Goal: Task Accomplishment & Management: Complete application form

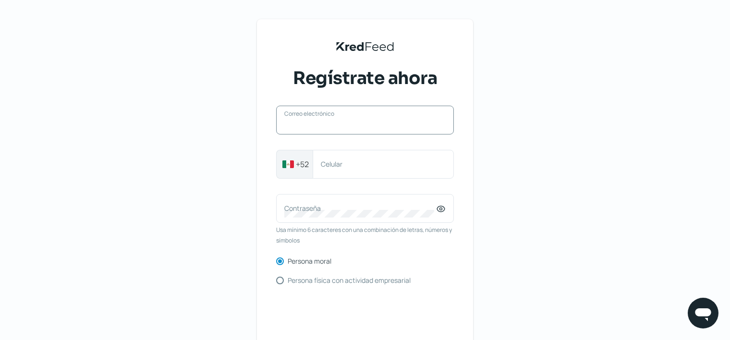
click at [331, 127] on input "Correo electrónico" at bounding box center [364, 125] width 161 height 9
click at [521, 148] on div "KredFeed's Black Logo Regístrate ahora Correo electrónico +52 Celular Contraseñ…" at bounding box center [365, 220] width 730 height 441
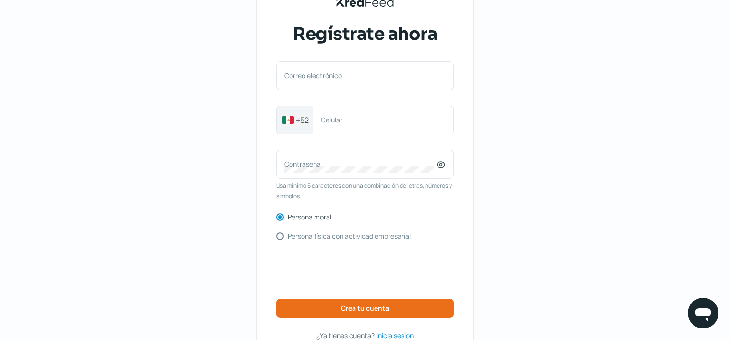
scroll to position [44, 0]
click at [400, 81] on input "Correo electrónico" at bounding box center [364, 81] width 161 height 9
type input "[EMAIL_ADDRESS][DOMAIN_NAME]"
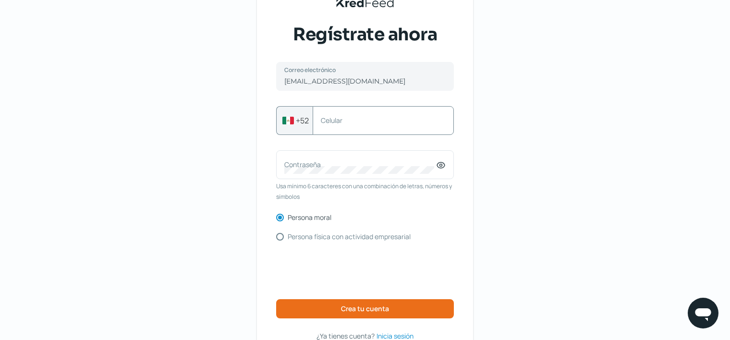
click at [379, 116] on label "Celular" at bounding box center [378, 120] width 115 height 9
click at [379, 116] on input "Celular" at bounding box center [383, 120] width 125 height 9
type input "3121330598"
drag, startPoint x: 448, startPoint y: 161, endPoint x: 444, endPoint y: 165, distance: 5.8
click at [444, 165] on div "Contraseña" at bounding box center [365, 164] width 178 height 29
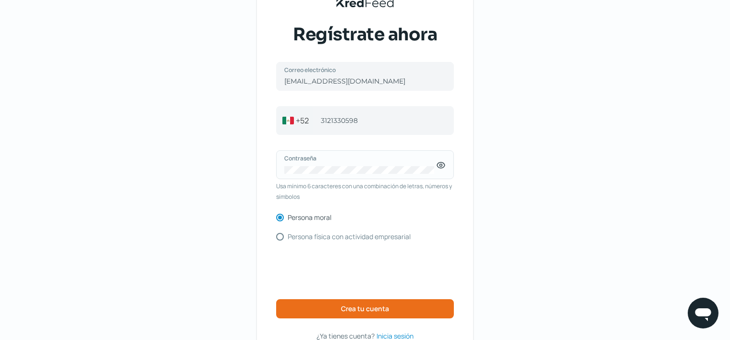
click at [442, 165] on icon at bounding box center [441, 165] width 2 height 2
click at [281, 236] on input "Persona física con actividad empresarial" at bounding box center [280, 237] width 8 height 8
radio input "true"
radio input "false"
click at [354, 308] on span "Crea tu cuenta" at bounding box center [365, 309] width 48 height 7
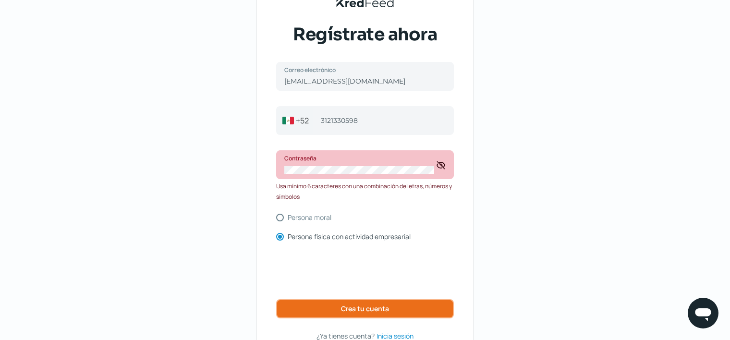
click at [375, 314] on button "Crea tu cuenta" at bounding box center [365, 308] width 178 height 19
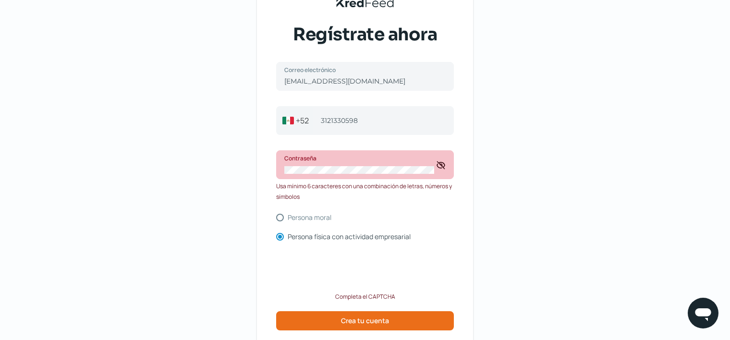
scroll to position [113, 0]
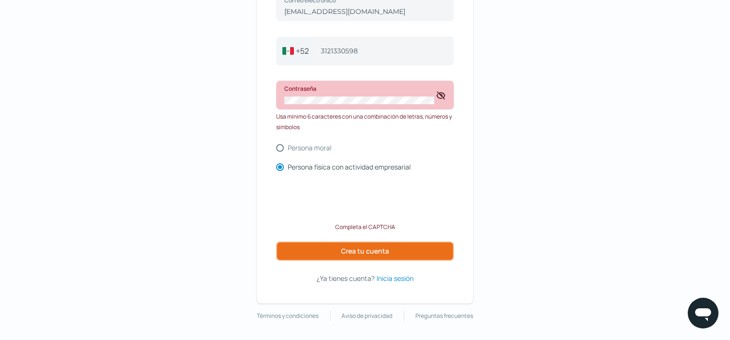
click at [373, 250] on span "Crea tu cuenta" at bounding box center [365, 251] width 48 height 7
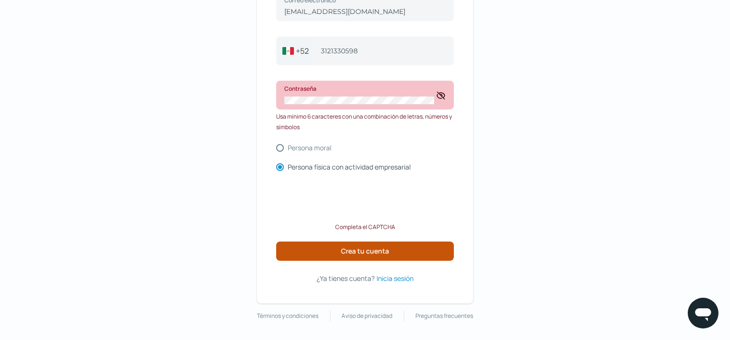
scroll to position [76, 0]
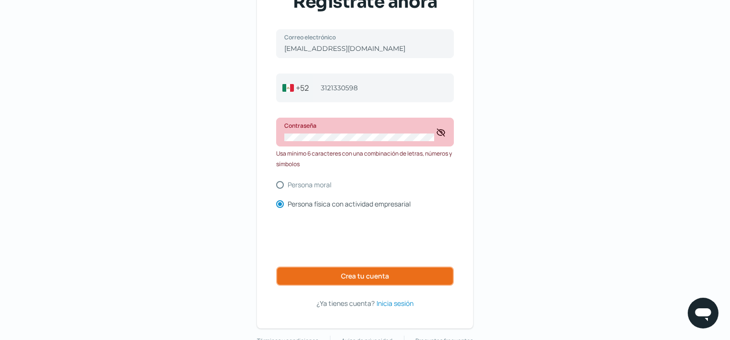
click at [345, 275] on span "Crea tu cuenta" at bounding box center [365, 276] width 48 height 7
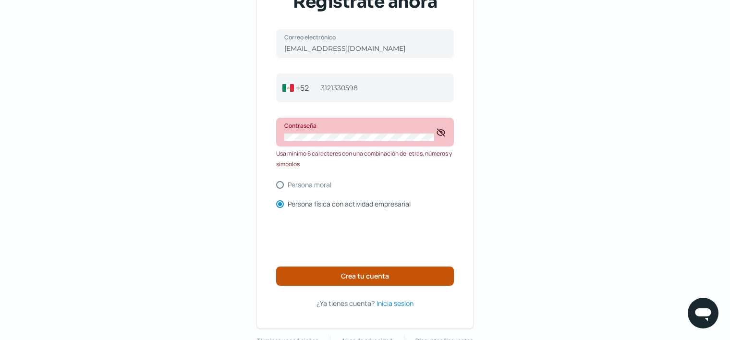
scroll to position [64, 0]
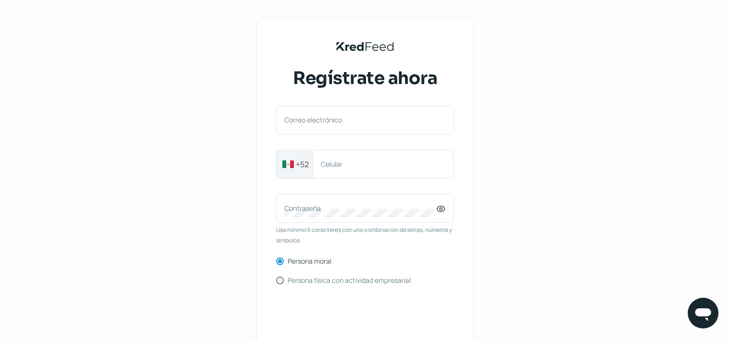
scroll to position [64, 0]
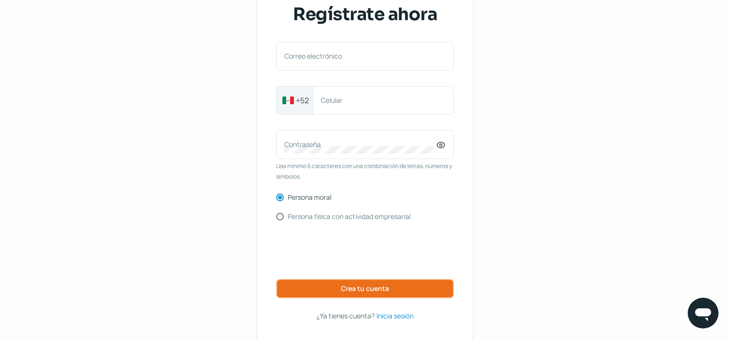
click at [388, 285] on span "Crea tu cuenta" at bounding box center [365, 288] width 48 height 7
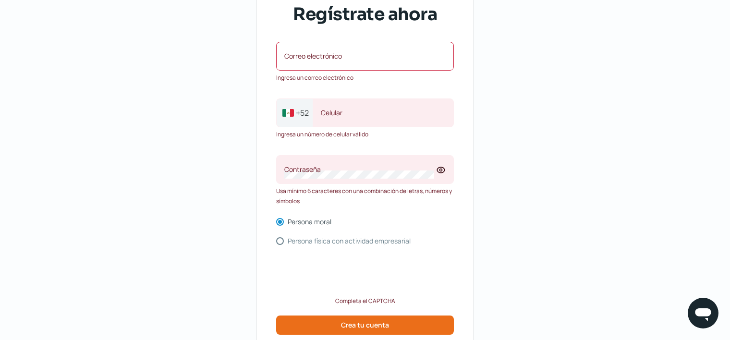
click at [331, 52] on label "Correo electrónico" at bounding box center [360, 55] width 152 height 9
click at [331, 57] on input "Correo electrónico" at bounding box center [364, 61] width 161 height 9
click at [327, 56] on div "Correo electrónico" at bounding box center [365, 56] width 178 height 29
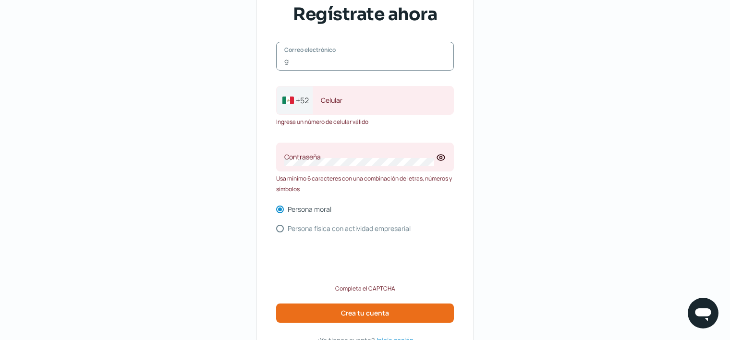
type input "[EMAIL_ADDRESS][DOMAIN_NAME]"
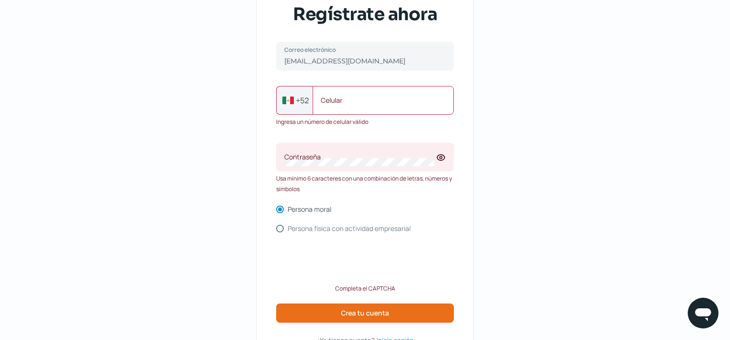
click at [351, 101] on label "Celular" at bounding box center [378, 100] width 115 height 9
click at [351, 101] on input "Celular" at bounding box center [383, 100] width 125 height 9
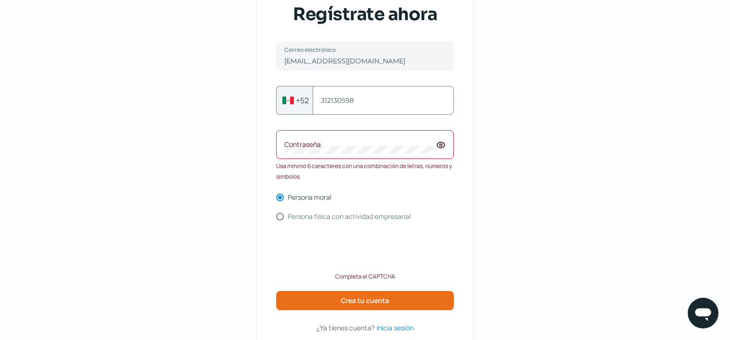
type input "312130598"
click at [363, 143] on label "Contraseña" at bounding box center [360, 144] width 152 height 9
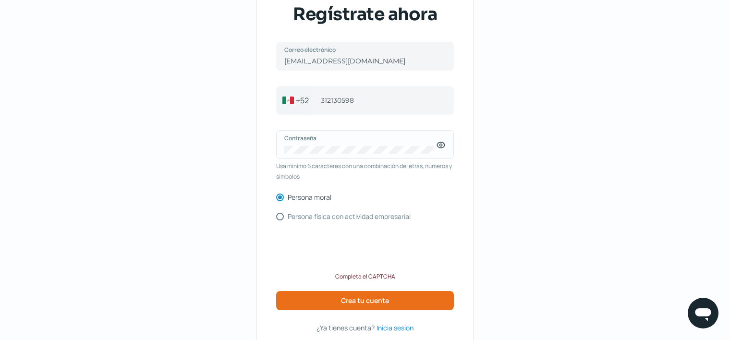
drag, startPoint x: 521, startPoint y: 90, endPoint x: 441, endPoint y: 146, distance: 97.0
click at [441, 146] on div "KredFeed's Black Logo Regístrate ahora gomez00210@gmail.com Correo electrónico …" at bounding box center [365, 163] width 730 height 454
click at [441, 146] on icon at bounding box center [441, 145] width 10 height 10
click at [281, 218] on input "Persona física con actividad empresarial" at bounding box center [280, 217] width 8 height 8
radio input "true"
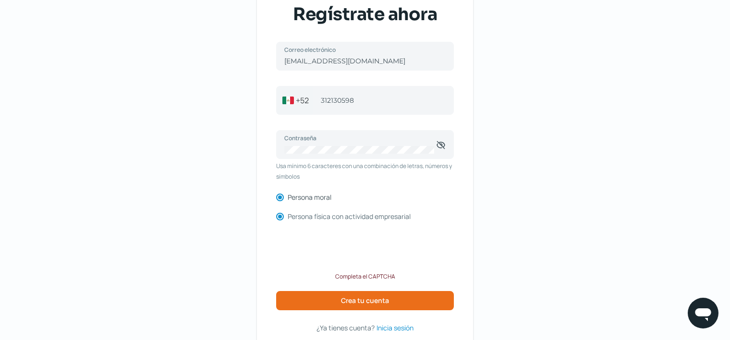
radio input "false"
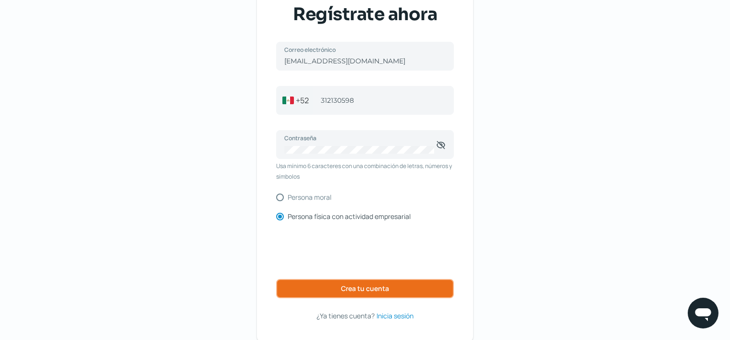
click at [349, 285] on span "Crea tu cuenta" at bounding box center [365, 288] width 48 height 7
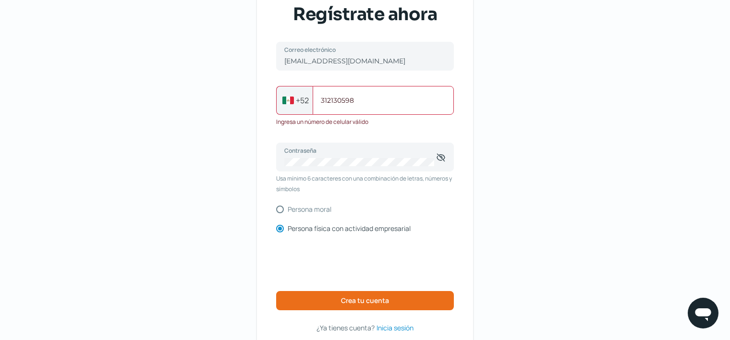
click at [380, 99] on input "312130598" at bounding box center [383, 100] width 125 height 9
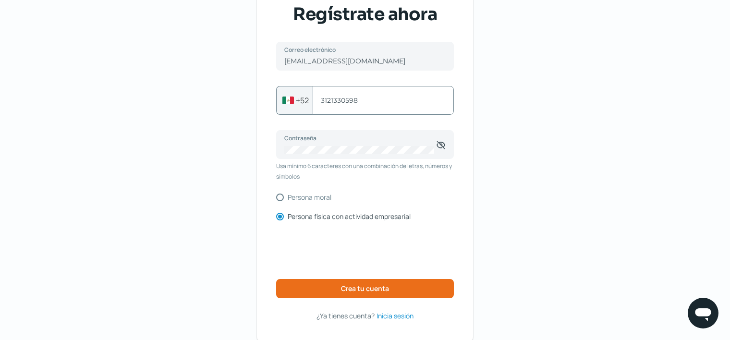
type input "3121330598"
click at [467, 69] on div "KredFeed's Black Logo Regístrate ahora gomez00210@gmail.com Correo electrónico …" at bounding box center [365, 148] width 216 height 386
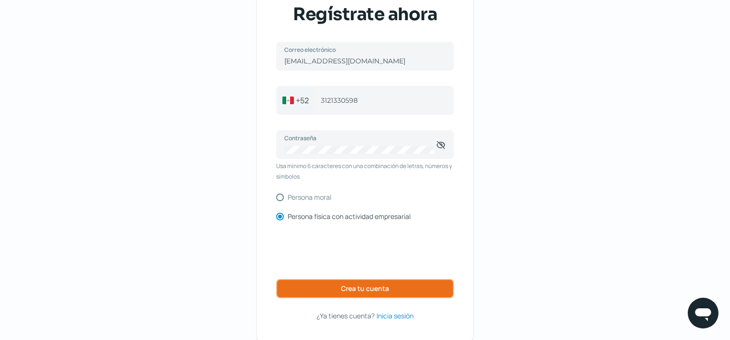
click at [336, 289] on button "Crea tu cuenta" at bounding box center [365, 288] width 178 height 19
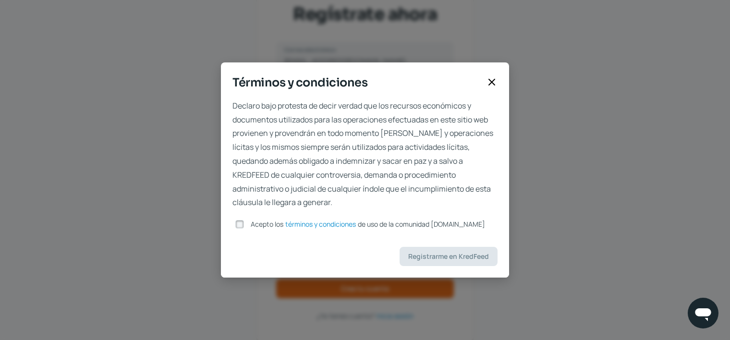
click at [242, 223] on input "Acepto los términos y condiciones de uso de la comunidad kredfeed.com" at bounding box center [239, 224] width 9 height 9
checkbox input "true"
click at [456, 262] on button "Registrarme en KredFeed" at bounding box center [449, 256] width 98 height 19
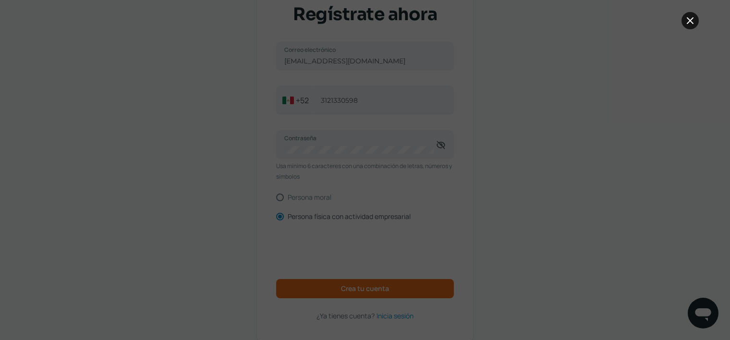
click at [687, 19] on icon at bounding box center [691, 21] width 12 height 12
